Goal: Information Seeking & Learning: Learn about a topic

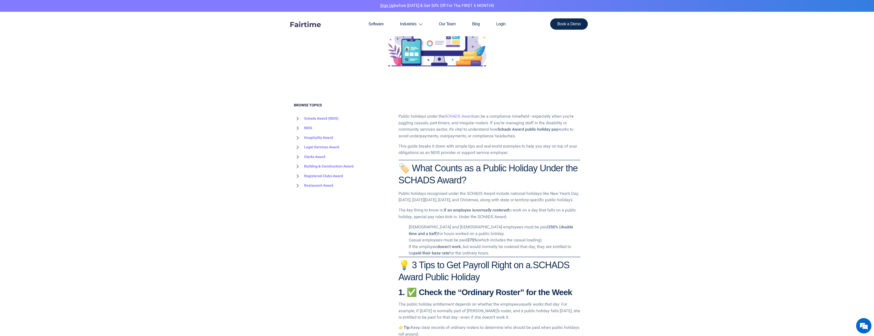
scroll to position [179, 0]
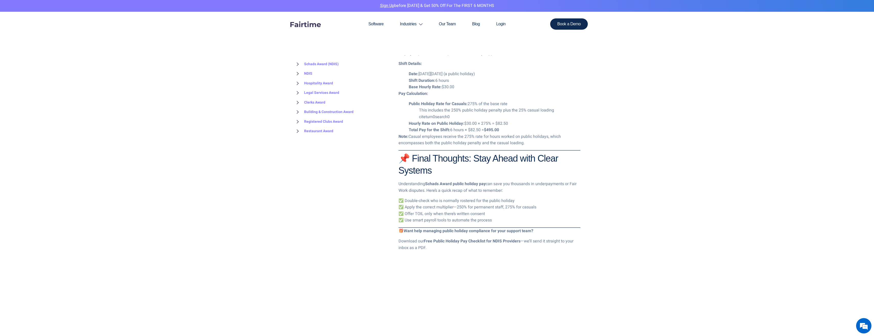
scroll to position [735, 0]
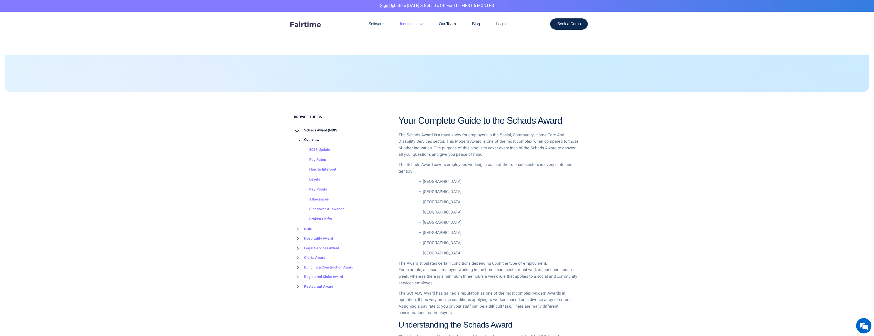
scroll to position [102, 0]
